Goal: Task Accomplishment & Management: Complete application form

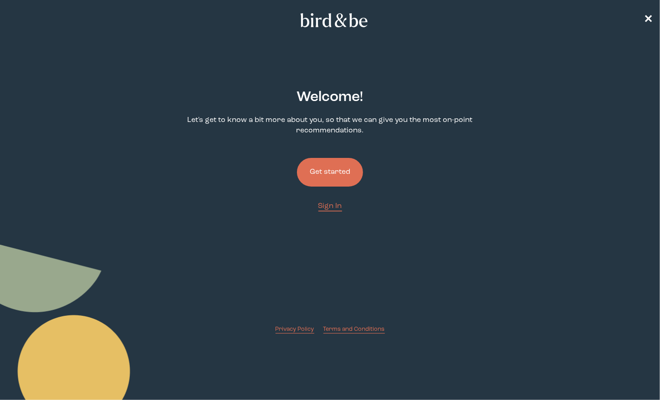
click at [340, 174] on button "Get started" at bounding box center [330, 172] width 66 height 29
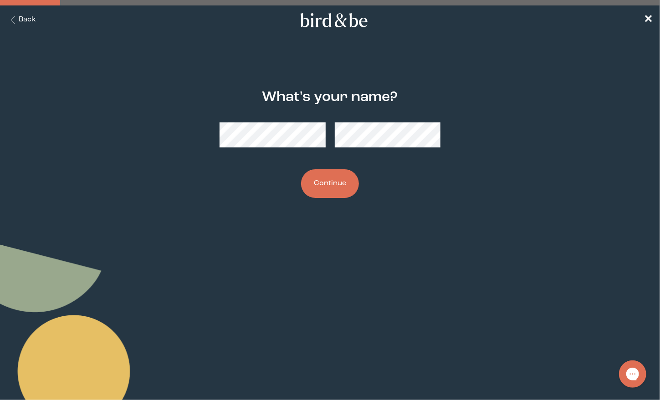
click at [321, 194] on button "Continue" at bounding box center [330, 183] width 58 height 29
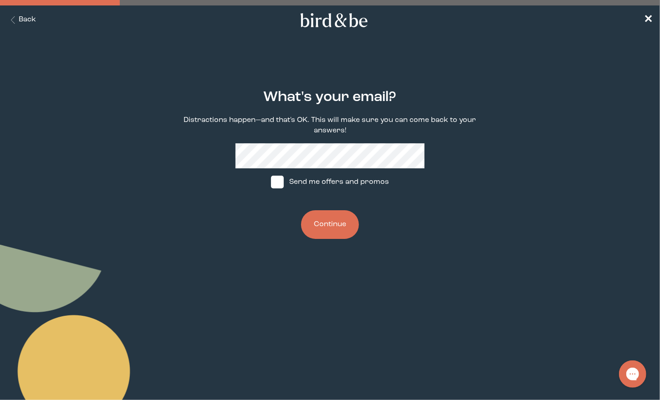
click at [331, 222] on button "Continue" at bounding box center [330, 224] width 58 height 29
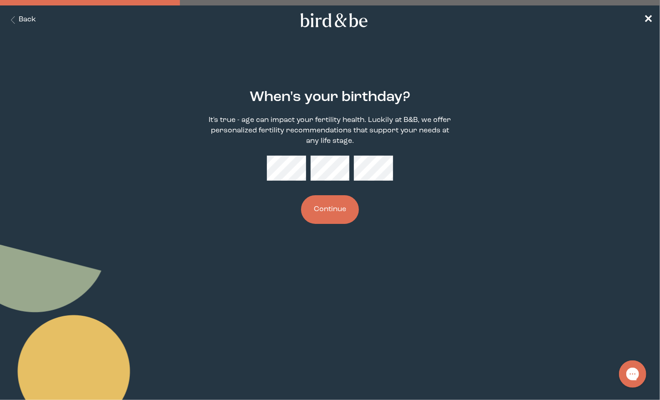
click at [336, 206] on button "Continue" at bounding box center [330, 209] width 58 height 29
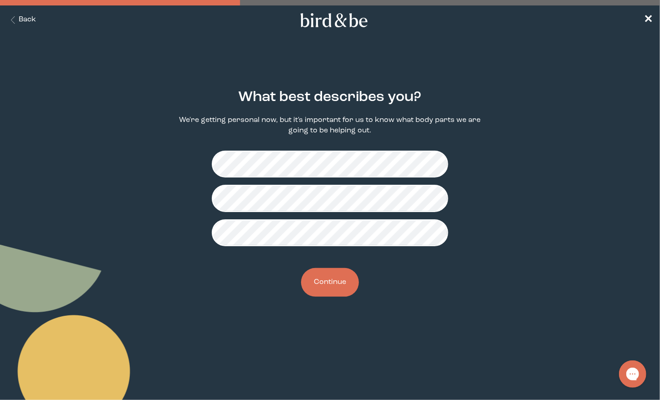
click at [343, 273] on button "Continue" at bounding box center [330, 282] width 58 height 29
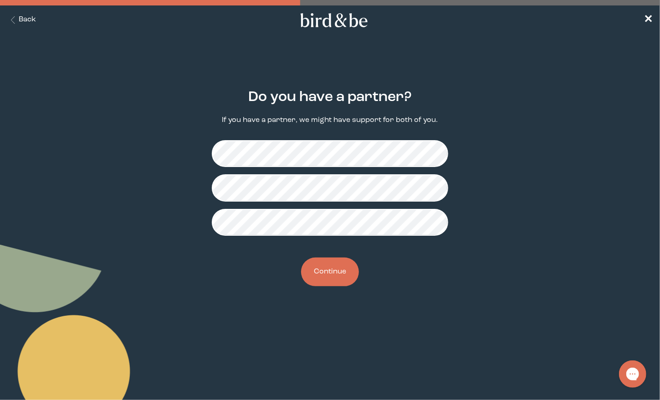
click at [336, 263] on button "Continue" at bounding box center [330, 272] width 58 height 29
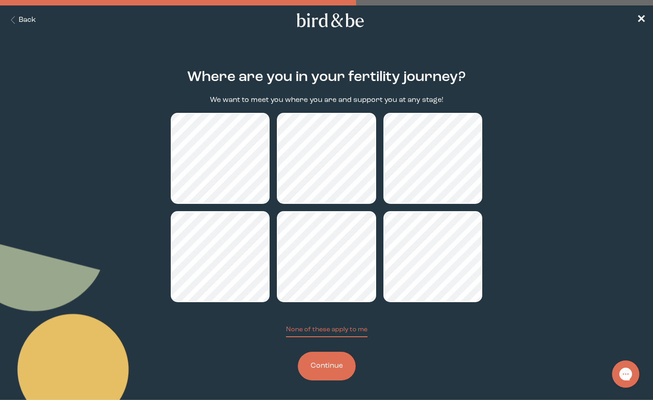
click at [334, 381] on button "Continue" at bounding box center [327, 366] width 58 height 29
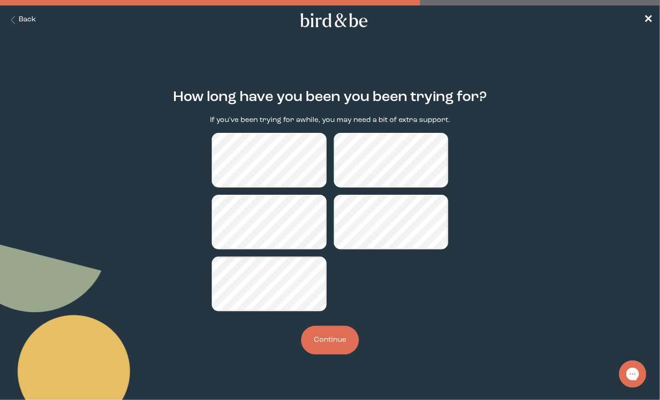
click at [335, 340] on button "Continue" at bounding box center [330, 340] width 58 height 29
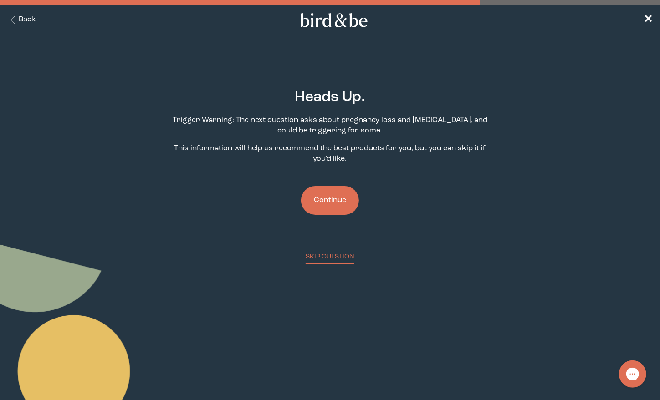
click at [337, 197] on button "Continue" at bounding box center [330, 200] width 58 height 29
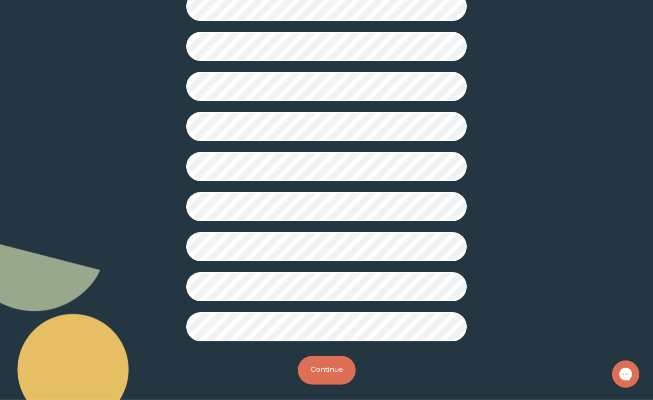
scroll to position [164, 0]
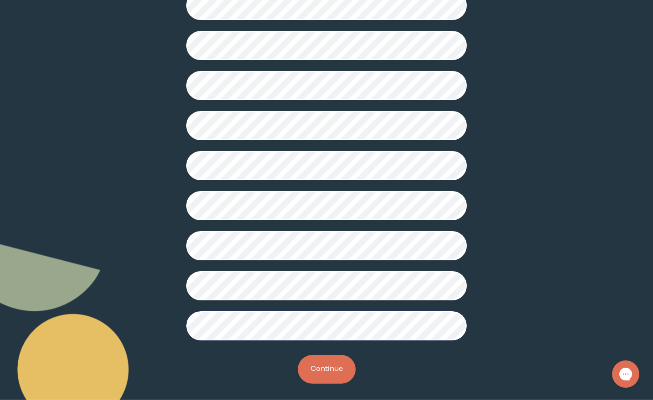
click at [321, 384] on button "Continue" at bounding box center [327, 369] width 58 height 29
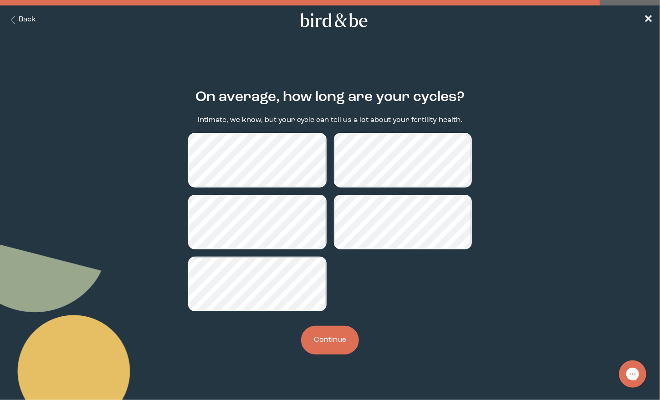
click at [338, 336] on button "Continue" at bounding box center [330, 340] width 58 height 29
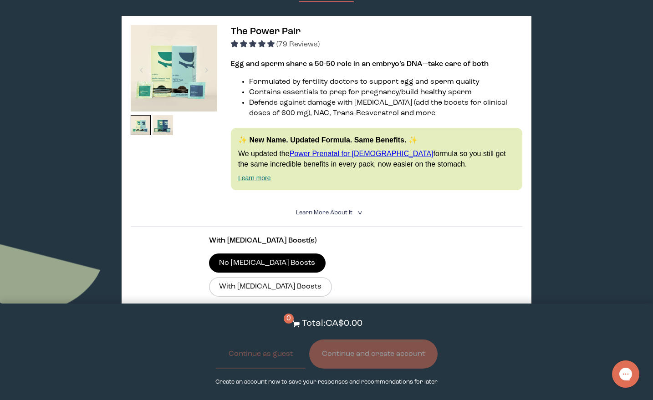
scroll to position [146, 0]
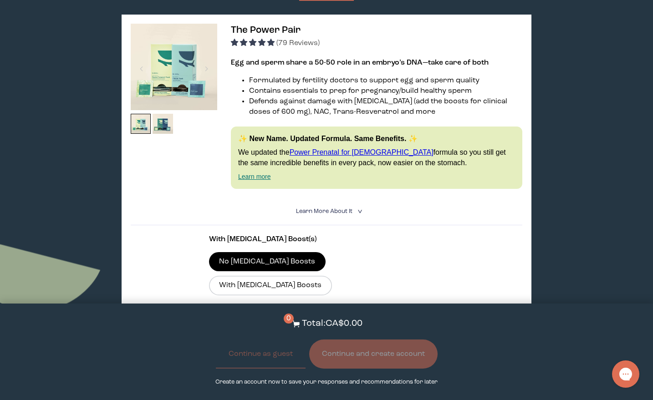
click at [448, 236] on section "With [MEDICAL_DATA] Boost(s) No [MEDICAL_DATA] Boosts With [MEDICAL_DATA] Boost…" at bounding box center [327, 311] width 392 height 172
click at [255, 177] on link "Learn more" at bounding box center [254, 176] width 33 height 7
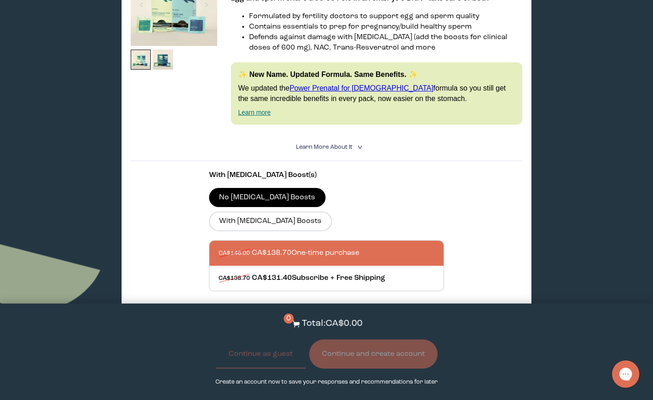
scroll to position [240, 0]
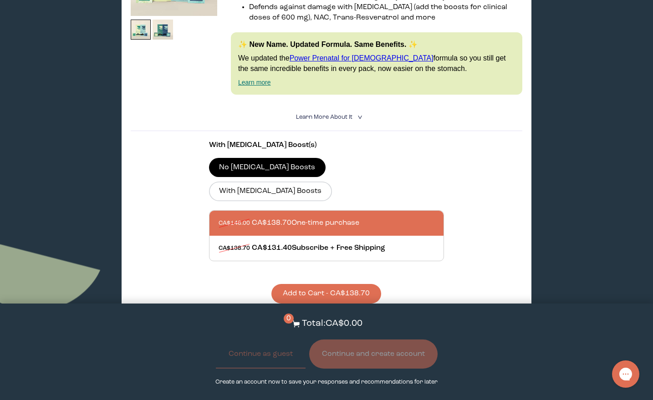
click at [350, 284] on button "Add to Cart - CA$138.70" at bounding box center [326, 294] width 110 height 20
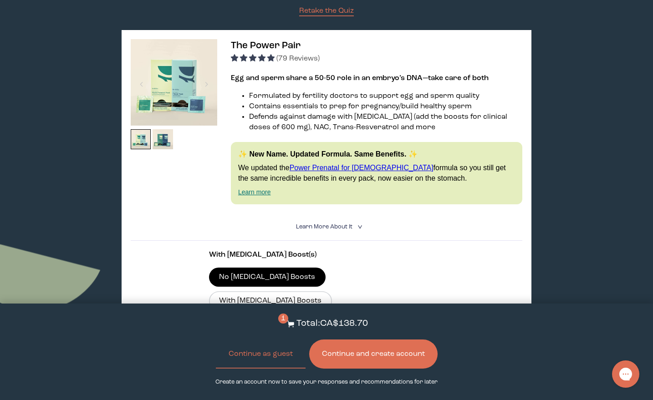
scroll to position [182, 0]
